Goal: Information Seeking & Learning: Learn about a topic

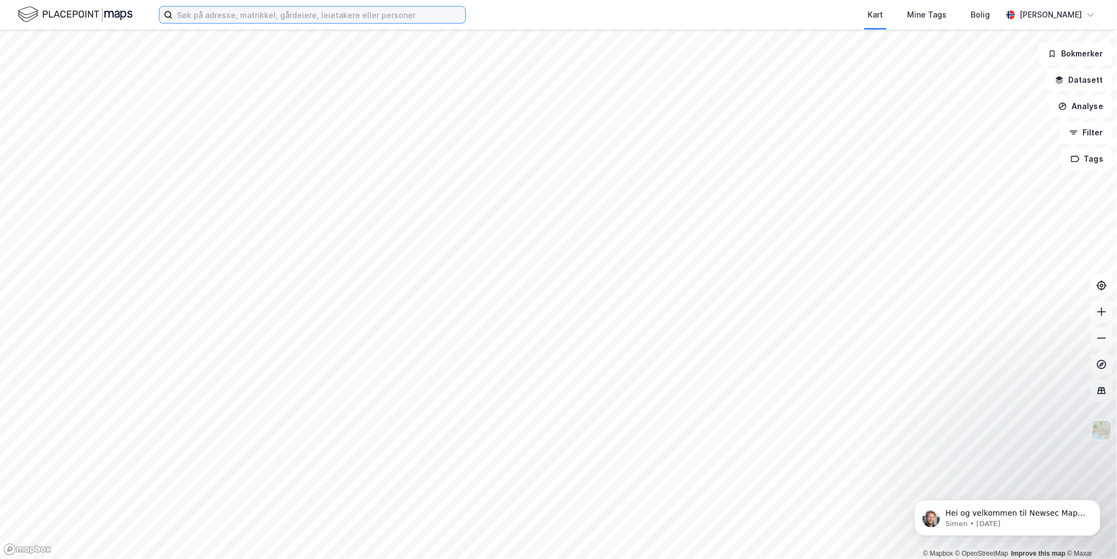
click at [206, 17] on input at bounding box center [319, 15] width 293 height 16
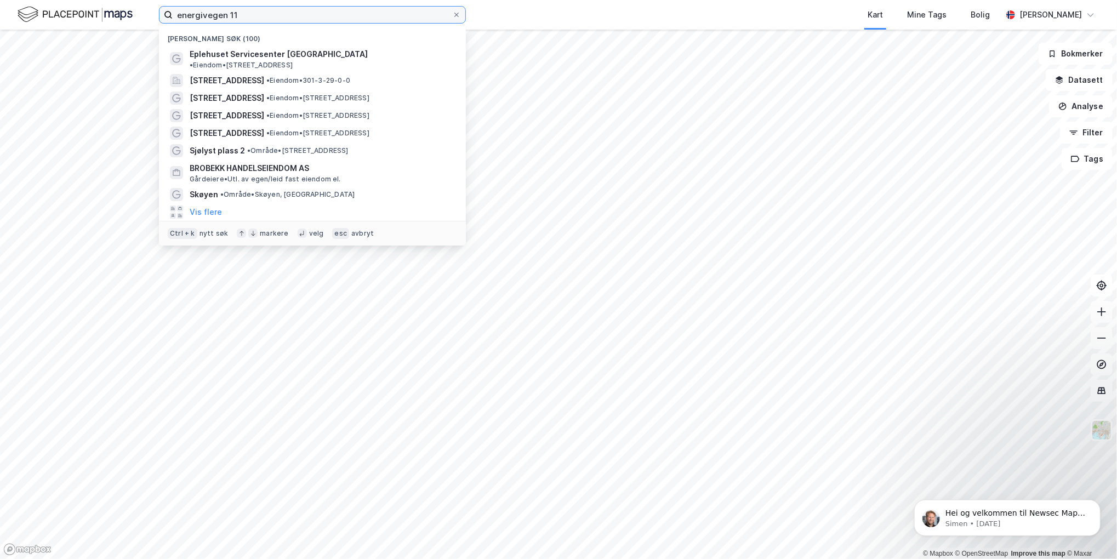
type input "energivegen 11"
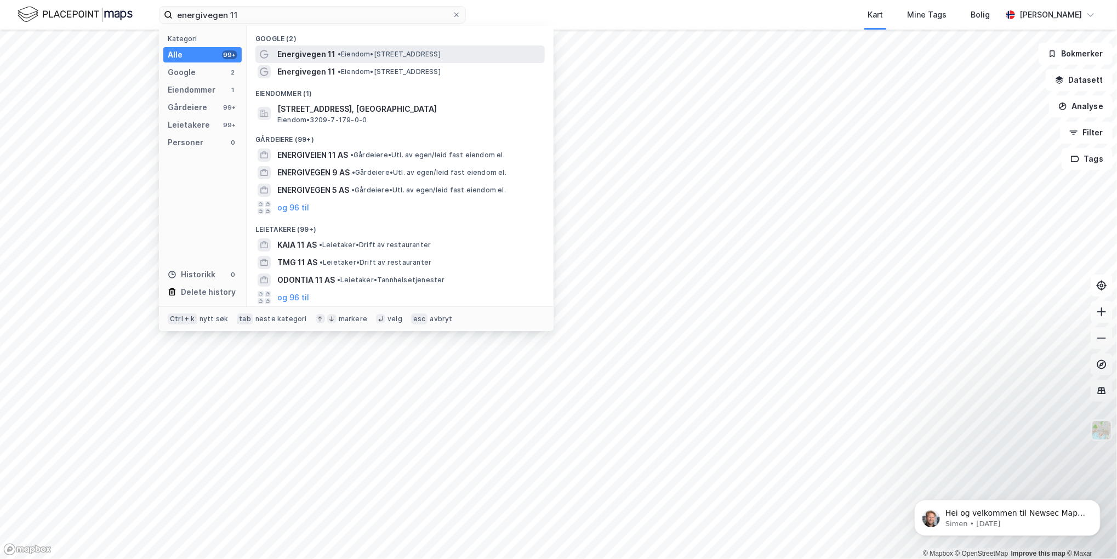
click at [325, 52] on span "Energivegen 11" at bounding box center [306, 54] width 58 height 13
